Goal: Task Accomplishment & Management: Use online tool/utility

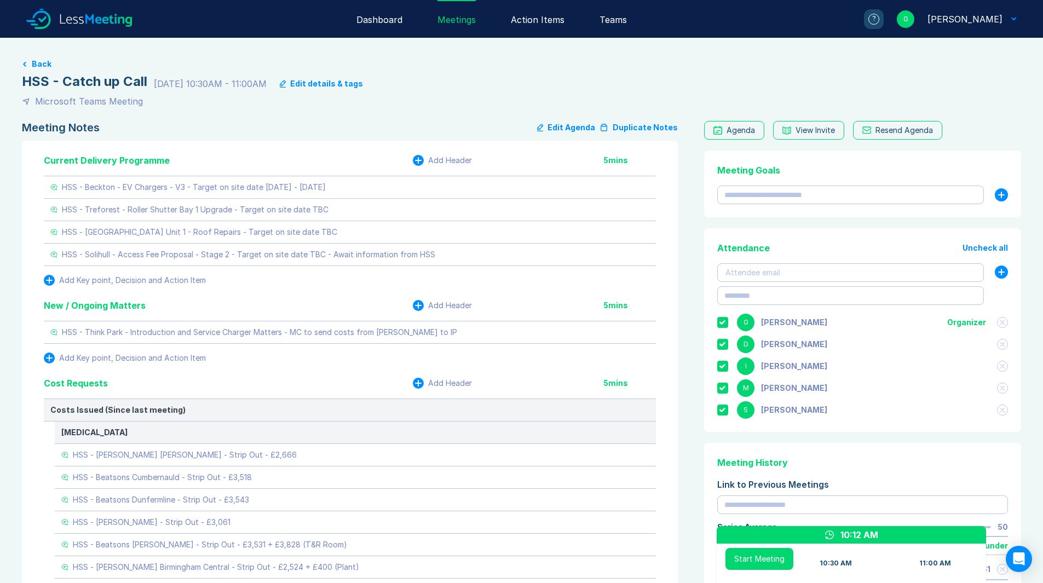
click at [739, 554] on button "Start Meeting" at bounding box center [759, 559] width 68 height 22
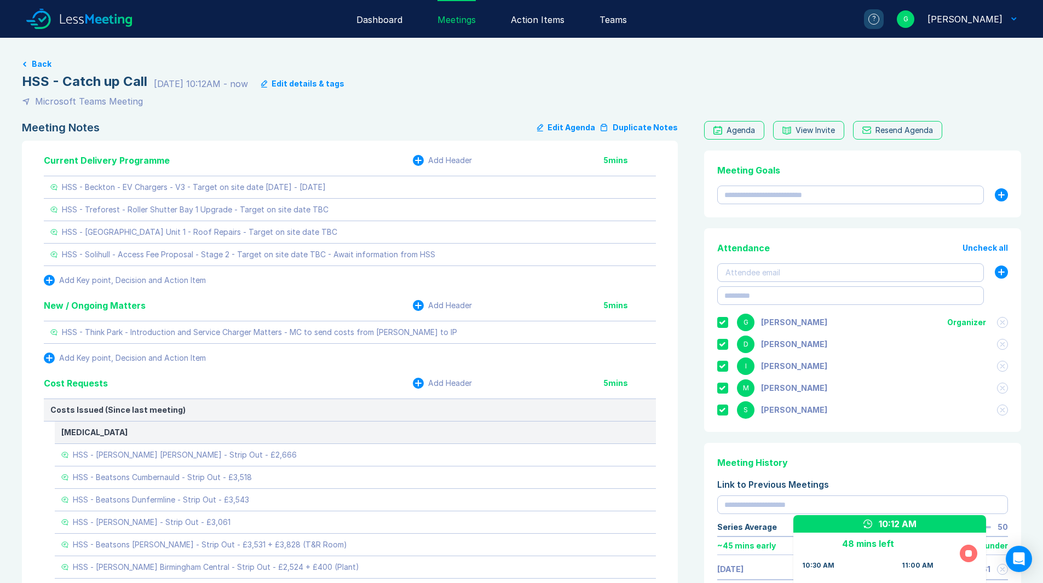
click at [972, 556] on button at bounding box center [969, 554] width 18 height 18
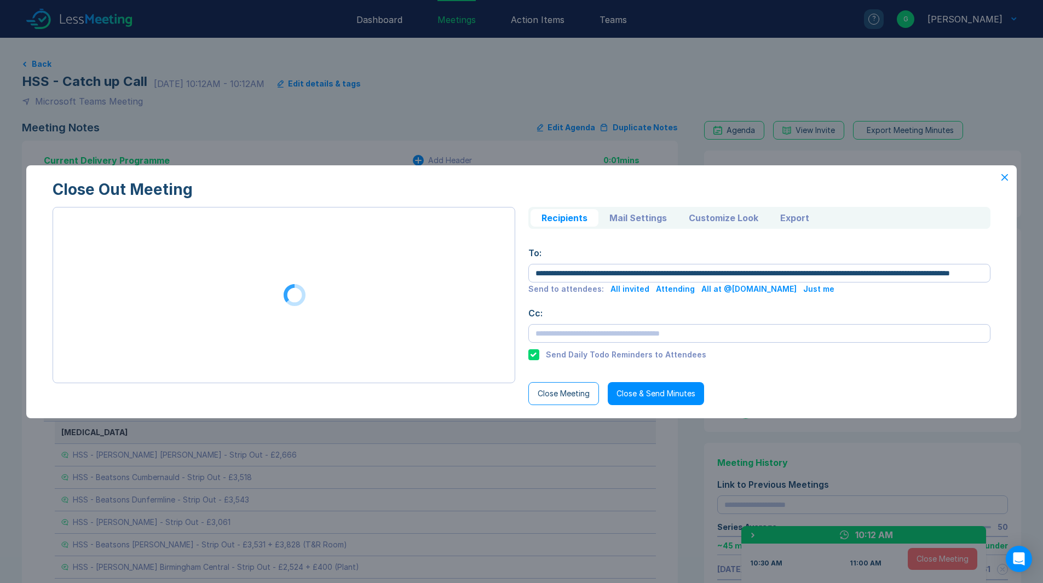
click at [572, 397] on button "Close Meeting" at bounding box center [563, 393] width 71 height 23
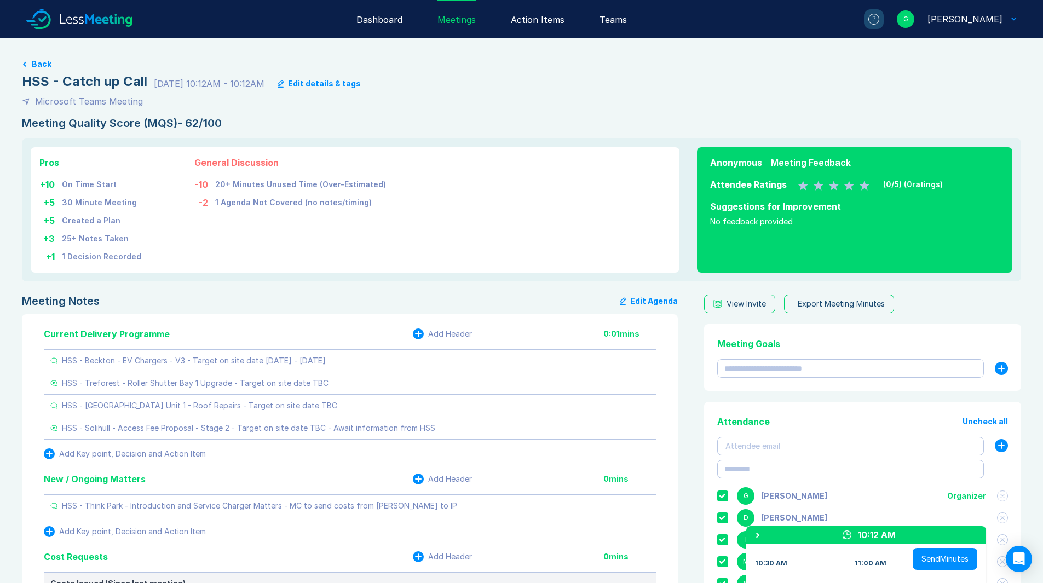
click at [850, 303] on div "Export Meeting Minutes" at bounding box center [841, 303] width 87 height 9
click at [806, 339] on link "PDF" at bounding box center [845, 336] width 105 height 22
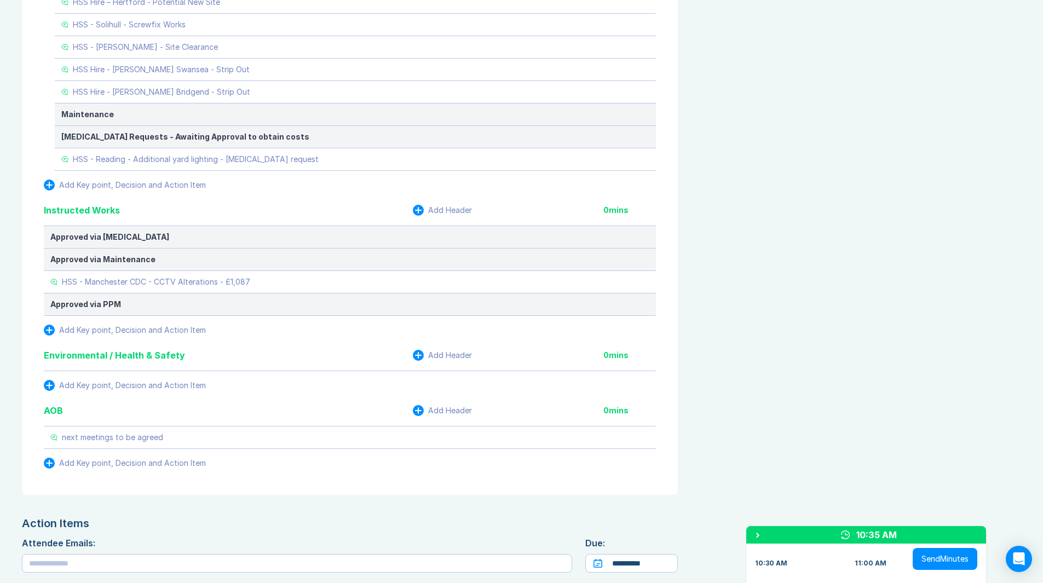
scroll to position [1095, 0]
